Goal: Information Seeking & Learning: Find specific fact

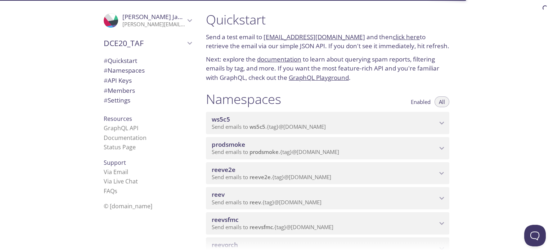
click at [424, 121] on span "ws5c5" at bounding box center [324, 120] width 225 height 8
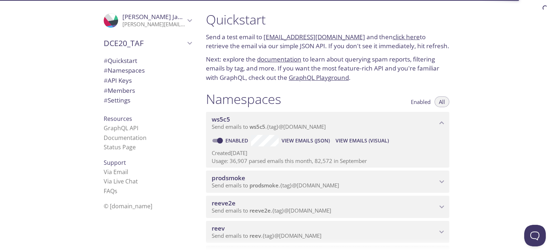
click at [353, 140] on span "View Emails (Visual)" at bounding box center [362, 140] width 53 height 9
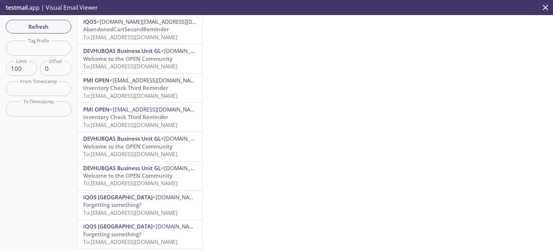
click at [118, 92] on span "To: [EMAIL_ADDRESS][DOMAIN_NAME]" at bounding box center [130, 95] width 94 height 7
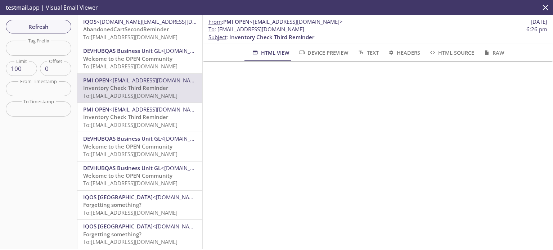
scroll to position [36, 0]
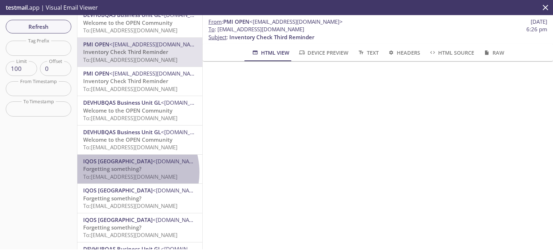
click at [124, 172] on span "Forgetting something?" at bounding box center [112, 168] width 58 height 7
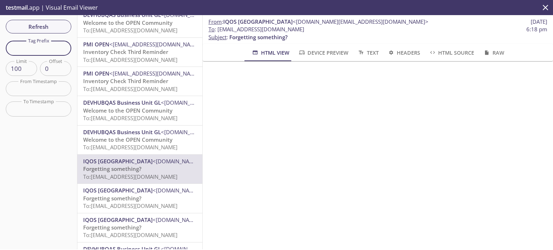
click at [32, 49] on input "text" at bounding box center [39, 48] width 66 height 15
paste input "ws5c5.1760502682666"
type input "ws5c5.1760502682666"
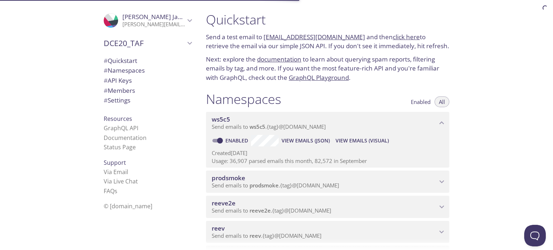
click at [356, 142] on span "View Emails (Visual)" at bounding box center [362, 140] width 53 height 9
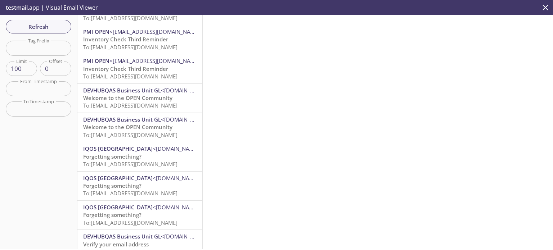
scroll to position [108, 0]
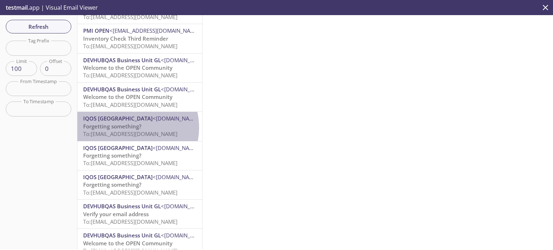
click at [128, 128] on span "Forgetting something?" at bounding box center [112, 126] width 58 height 7
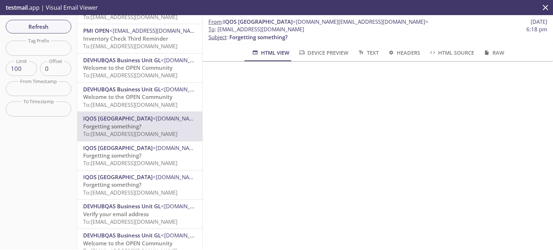
drag, startPoint x: 327, startPoint y: 30, endPoint x: 217, endPoint y: 31, distance: 109.8
click at [217, 31] on span "To : [EMAIL_ADDRESS][DOMAIN_NAME] 6:18 pm" at bounding box center [377, 30] width 339 height 8
copy span "[EMAIL_ADDRESS][DOMAIN_NAME]"
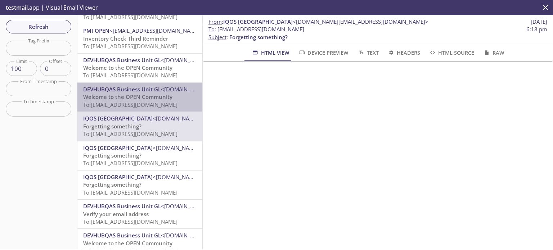
click at [154, 102] on span "To: [EMAIL_ADDRESS][DOMAIN_NAME]" at bounding box center [130, 104] width 94 height 7
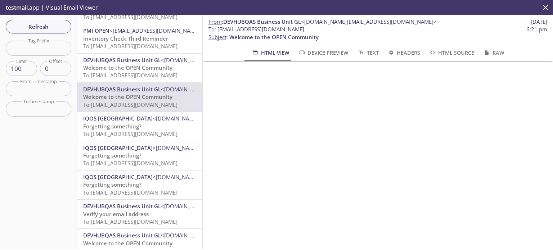
drag, startPoint x: 217, startPoint y: 30, endPoint x: 326, endPoint y: 29, distance: 108.4
click at [304, 29] on span "To : [EMAIL_ADDRESS][DOMAIN_NAME]" at bounding box center [256, 30] width 96 height 8
copy span "[EMAIL_ADDRESS][DOMAIN_NAME]"
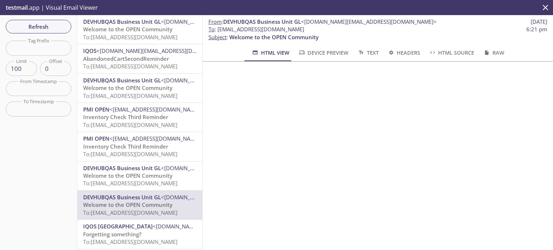
click at [133, 90] on span "Welcome to the OPEN Community" at bounding box center [127, 87] width 89 height 7
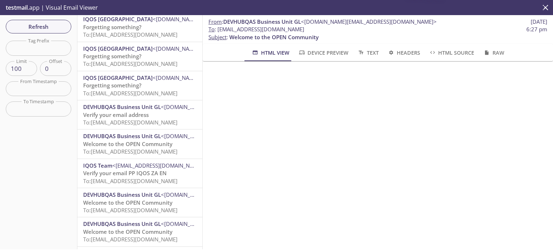
scroll to position [216, 0]
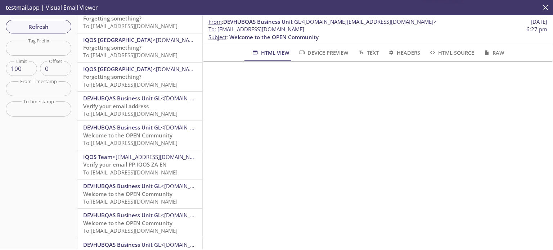
click at [141, 113] on span "To: [EMAIL_ADDRESS][DOMAIN_NAME]" at bounding box center [130, 113] width 94 height 7
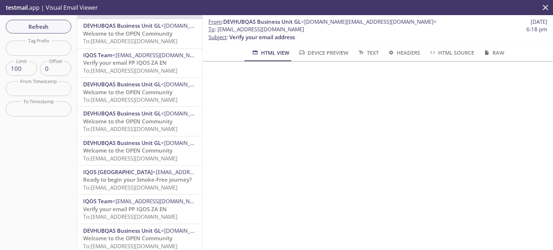
scroll to position [324, 0]
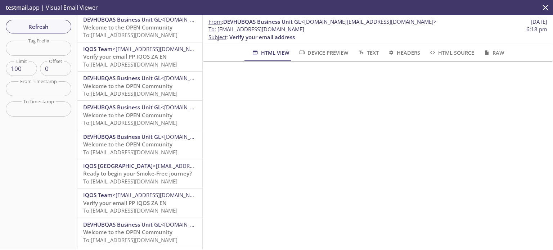
click at [144, 142] on span "Welcome to the OPEN Community" at bounding box center [127, 144] width 89 height 7
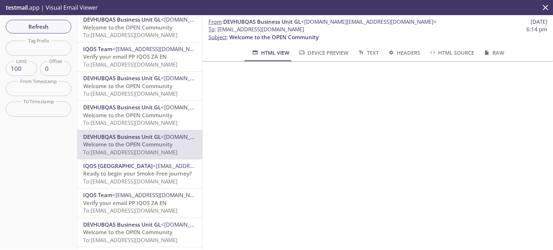
click at [47, 47] on input "text" at bounding box center [39, 48] width 66 height 15
paste input "ws5c5.1760532687490"
type input "ws5c5.1760532687490"
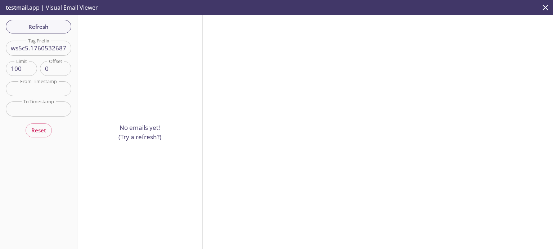
click at [32, 48] on input "ws5c5.1760532687490" at bounding box center [39, 48] width 66 height 15
click at [34, 27] on span "Refresh" at bounding box center [39, 26] width 54 height 9
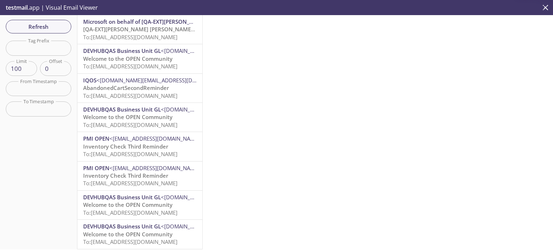
click at [113, 41] on div "Microsoft on behalf of [QA-EXT][PERSON_NAME] [PERSON_NAME] International <[EMAI…" at bounding box center [139, 29] width 125 height 29
